Goal: Information Seeking & Learning: Check status

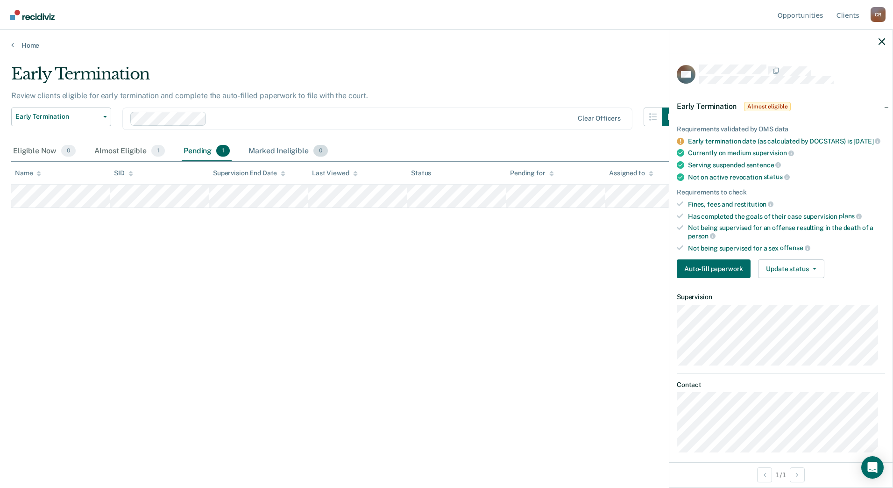
click at [265, 152] on div "Marked Ineligible 0" at bounding box center [288, 151] width 83 height 21
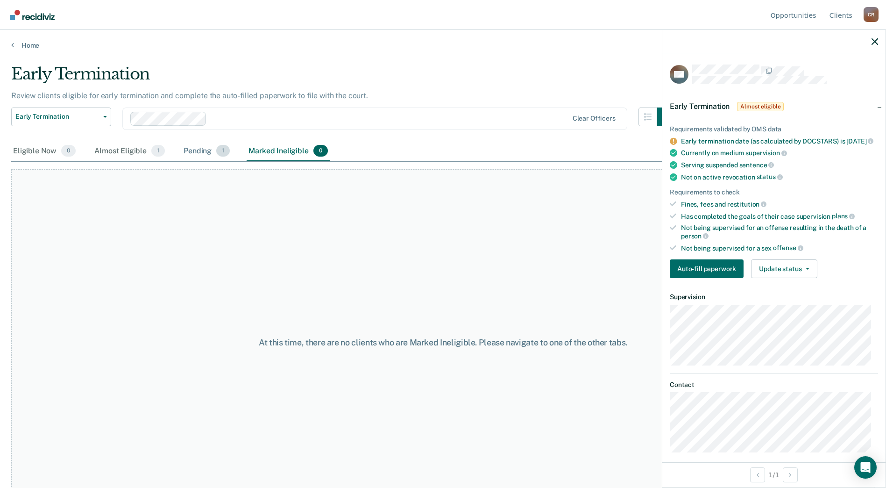
click at [189, 151] on div "Pending 1" at bounding box center [207, 151] width 50 height 21
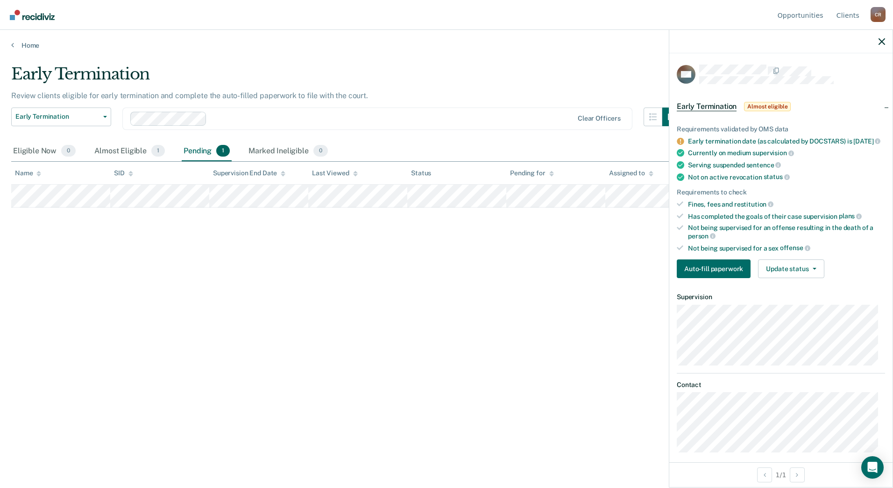
click at [874, 41] on div at bounding box center [780, 41] width 223 height 23
click at [878, 42] on div at bounding box center [780, 41] width 223 height 23
click at [882, 42] on icon "button" at bounding box center [882, 41] width 7 height 7
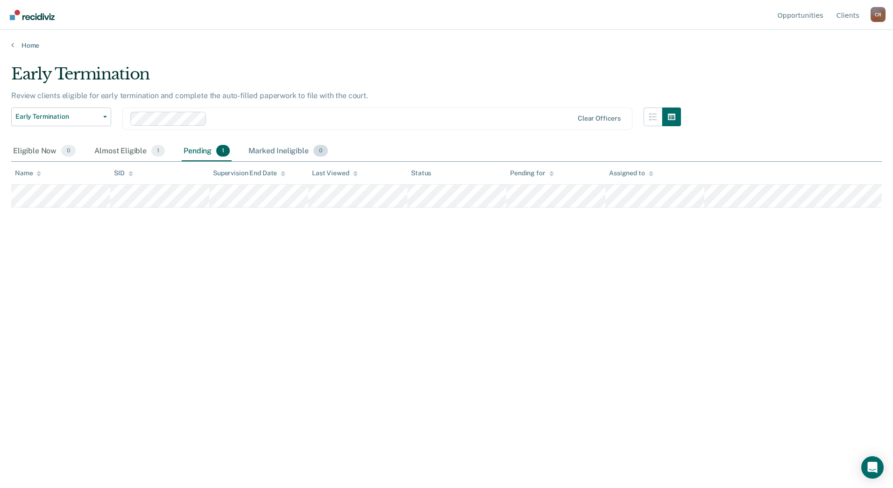
click at [298, 153] on div "Marked Ineligible 0" at bounding box center [288, 151] width 83 height 21
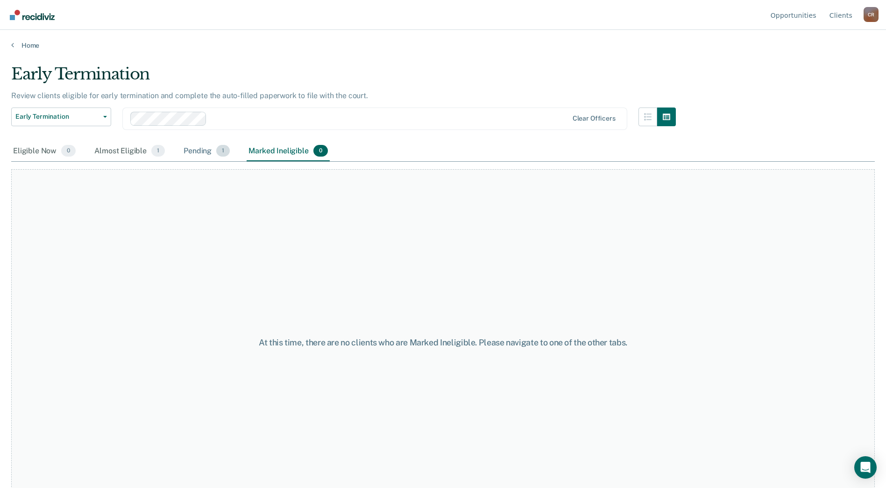
click at [202, 158] on div "Pending 1" at bounding box center [207, 151] width 50 height 21
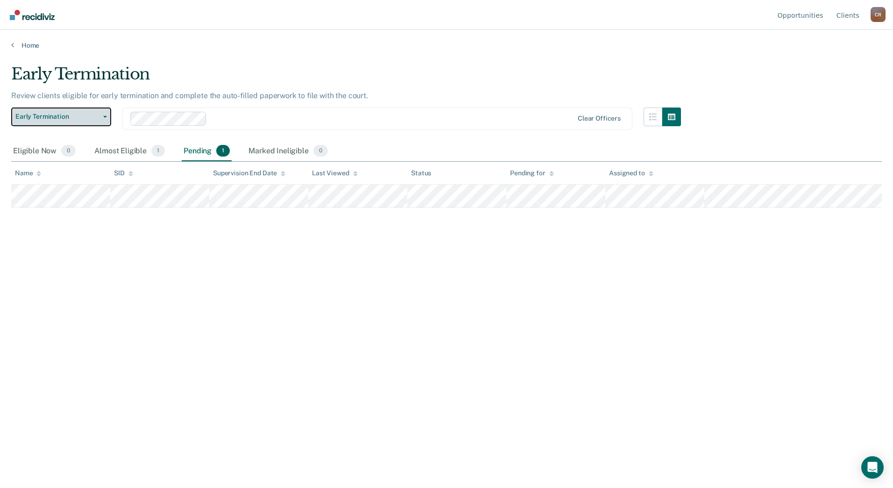
click at [106, 118] on button "Early Termination" at bounding box center [61, 116] width 100 height 19
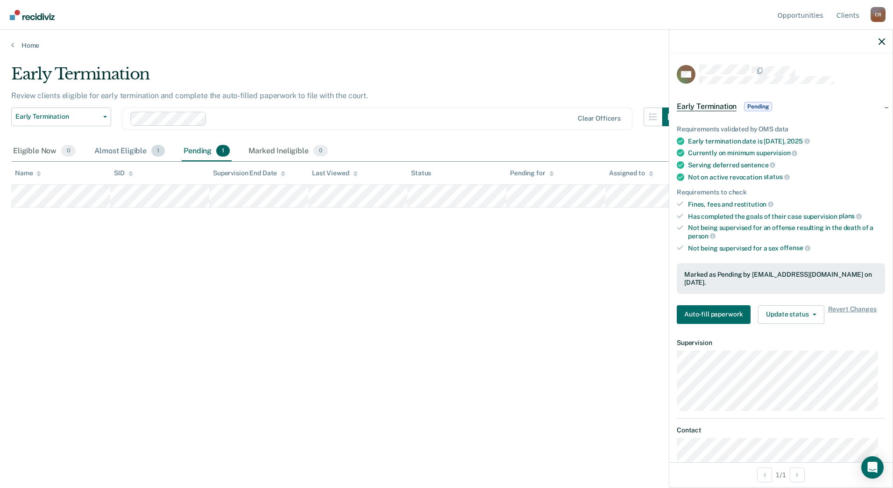
click at [117, 148] on div "Almost Eligible 1" at bounding box center [129, 151] width 74 height 21
